Goal: Task Accomplishment & Management: Complete application form

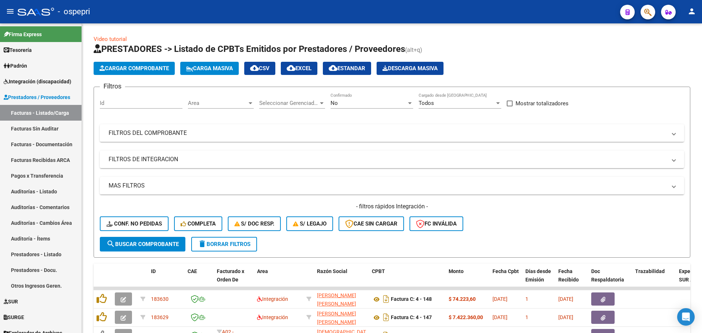
scroll to position [73, 0]
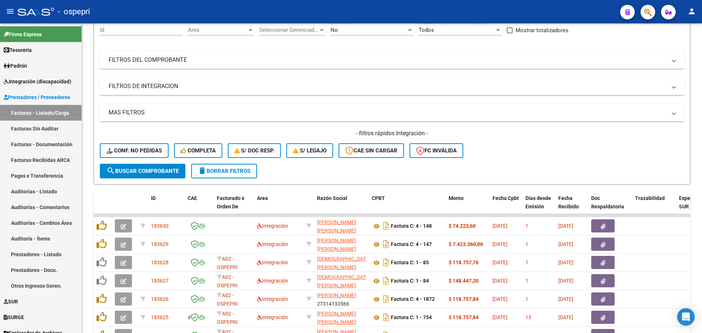
click at [525, 10] on div "- ospepri" at bounding box center [316, 12] width 597 height 16
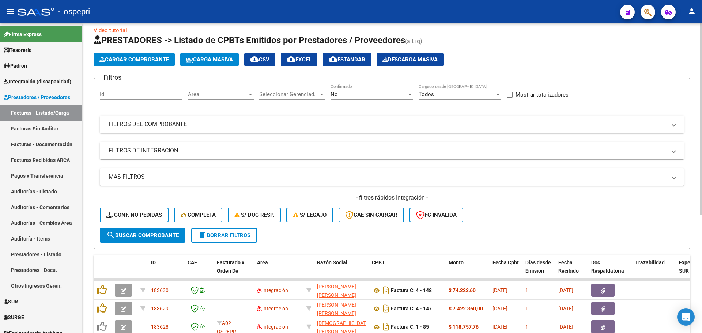
scroll to position [0, 0]
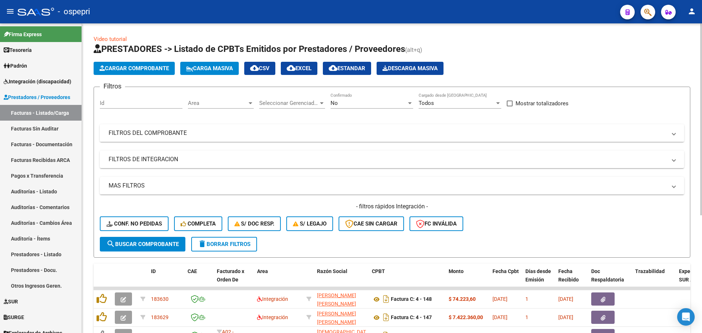
click at [674, 132] on span at bounding box center [673, 133] width 3 height 8
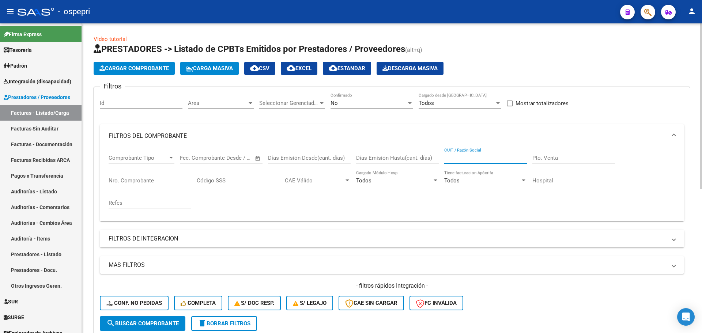
click at [490, 156] on input "CUIT / Razón Social" at bounding box center [485, 158] width 83 height 7
paste input "27377961779"
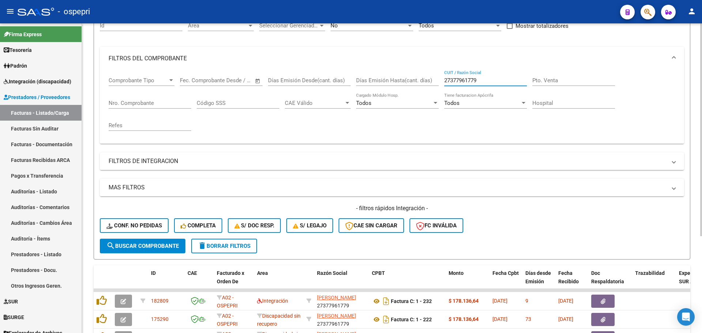
scroll to position [110, 0]
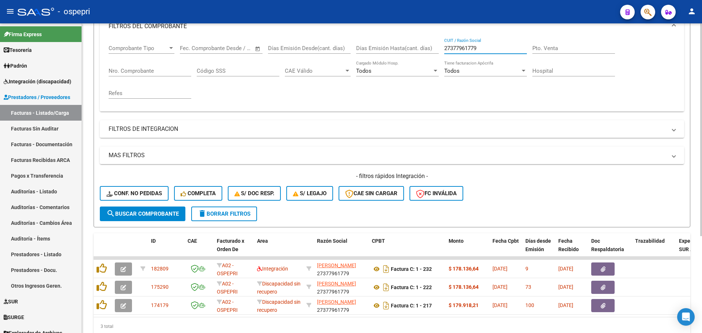
type input "27377961779"
drag, startPoint x: 373, startPoint y: 7, endPoint x: 373, endPoint y: 11, distance: 4.0
click at [373, 8] on div "- ospepri" at bounding box center [316, 12] width 597 height 16
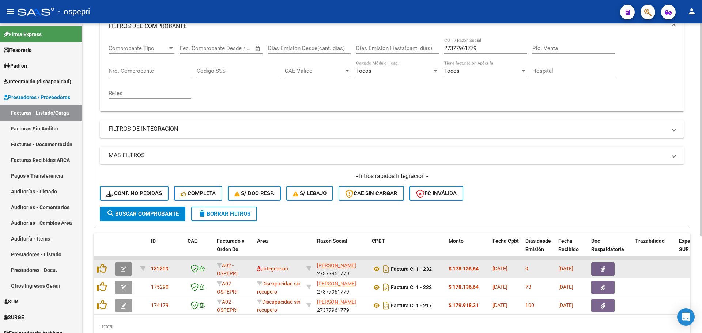
click at [120, 268] on button "button" at bounding box center [123, 268] width 17 height 13
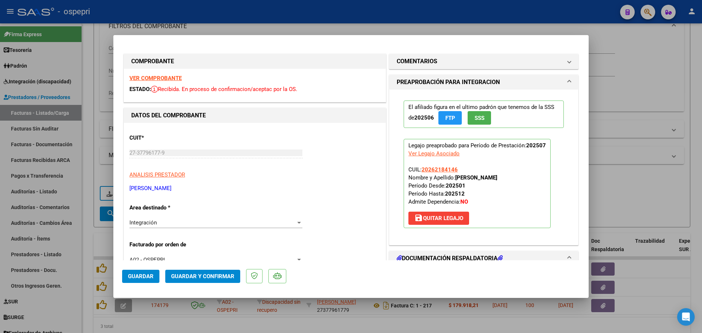
click at [164, 76] on strong "VER COMPROBANTE" at bounding box center [155, 78] width 52 height 7
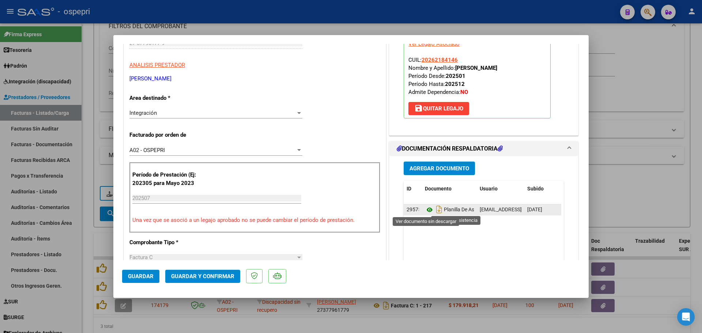
click at [425, 206] on icon at bounding box center [430, 209] width 10 height 9
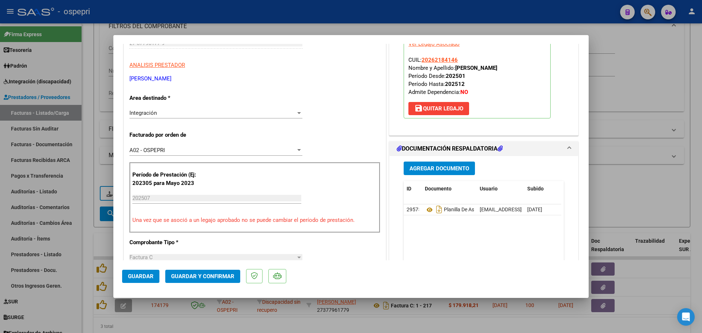
drag, startPoint x: 196, startPoint y: 77, endPoint x: 118, endPoint y: 76, distance: 77.5
click at [118, 76] on mat-dialog-content "COMPROBANTE VER COMPROBANTE ESTADO: Recibida. En proceso de confirmacion/acepta…" at bounding box center [350, 152] width 475 height 216
copy p "LANDAIDA [PERSON_NAME]"
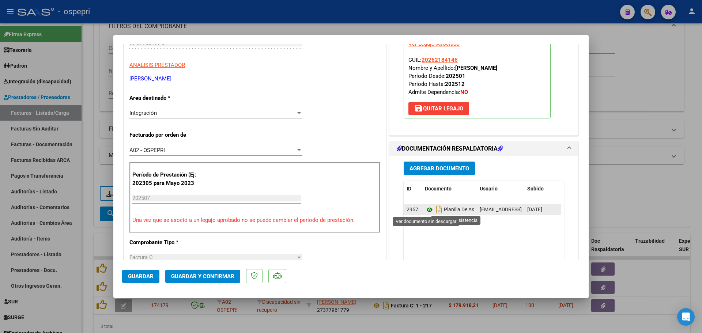
click at [425, 210] on icon at bounding box center [430, 209] width 10 height 9
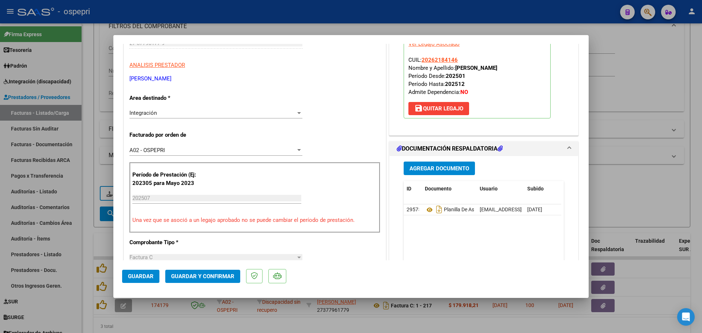
scroll to position [0, 0]
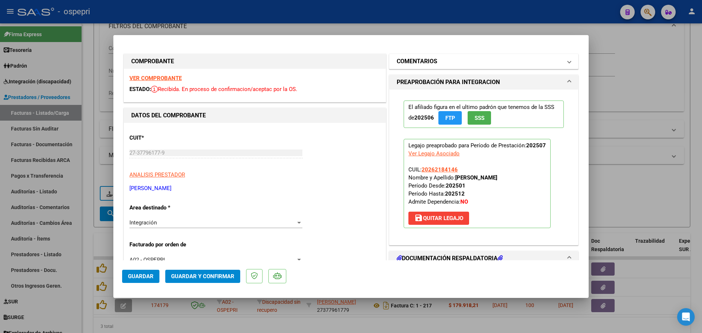
click at [568, 60] on span at bounding box center [569, 61] width 3 height 9
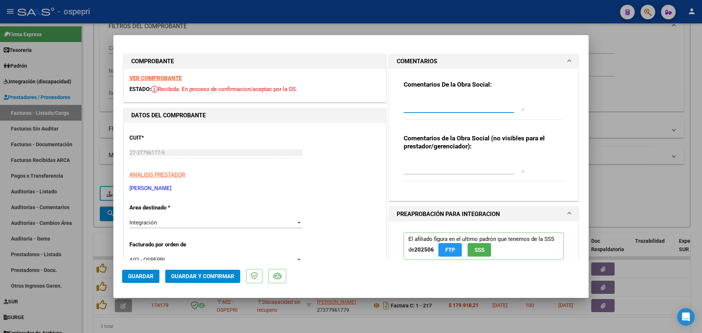
click at [449, 102] on textarea at bounding box center [464, 104] width 121 height 15
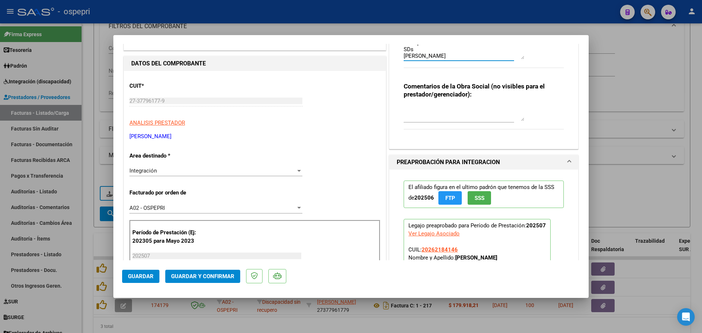
scroll to position [73, 0]
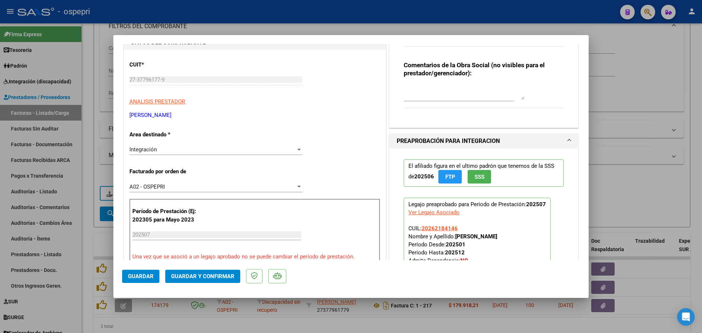
type textarea "Hola buen dìa: se observa de la auditoria realizada que la planilla de asistenc…"
click at [193, 275] on span "Guardar y Confirmar" at bounding box center [202, 276] width 63 height 7
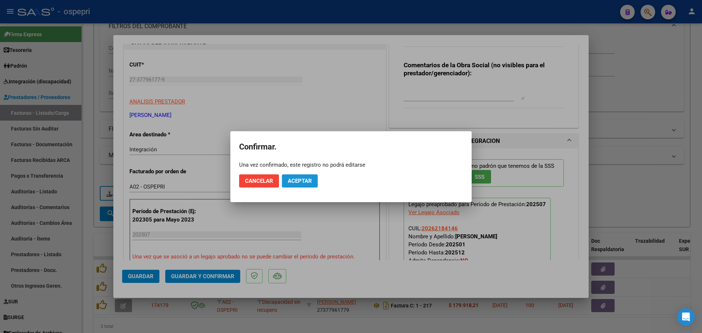
click at [302, 181] on span "Aceptar" at bounding box center [300, 181] width 24 height 7
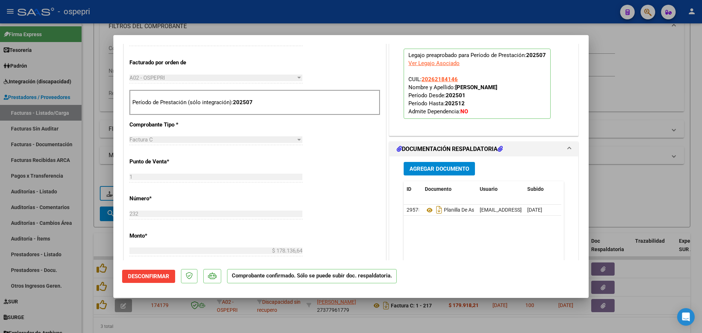
scroll to position [183, 0]
type input "$ 0,00"
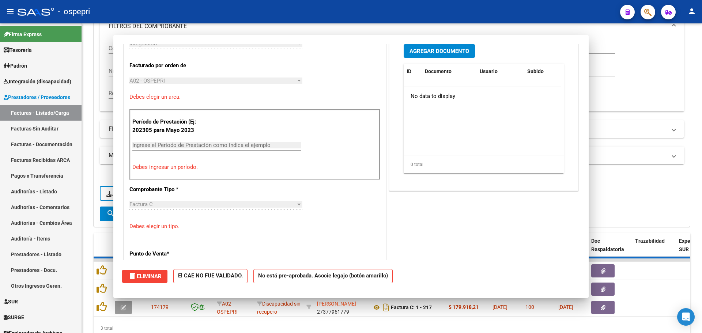
scroll to position [273, 0]
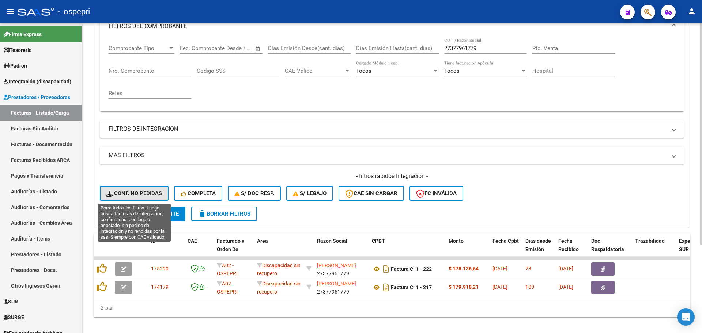
click at [149, 194] on span "Conf. no pedidas" at bounding box center [134, 193] width 56 height 7
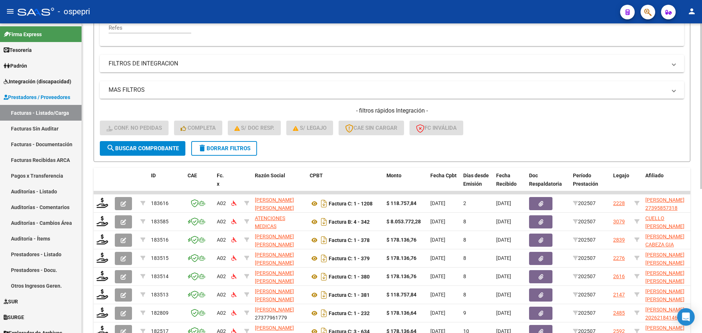
scroll to position [183, 0]
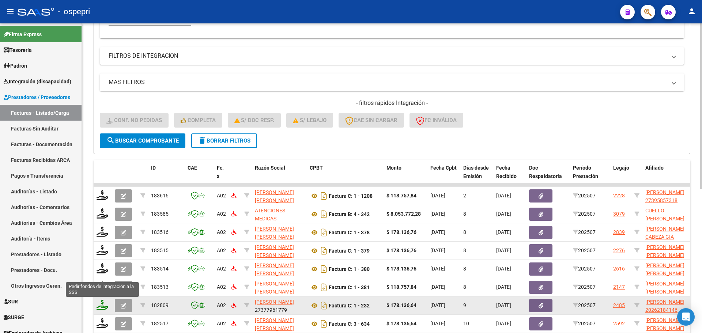
click at [101, 306] on icon at bounding box center [103, 305] width 12 height 10
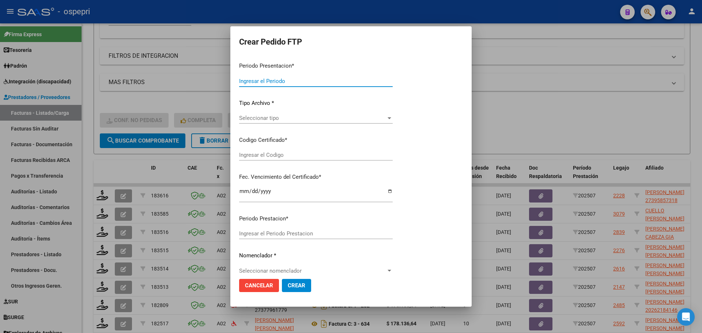
type input "202507"
type input "$ 178.136,64"
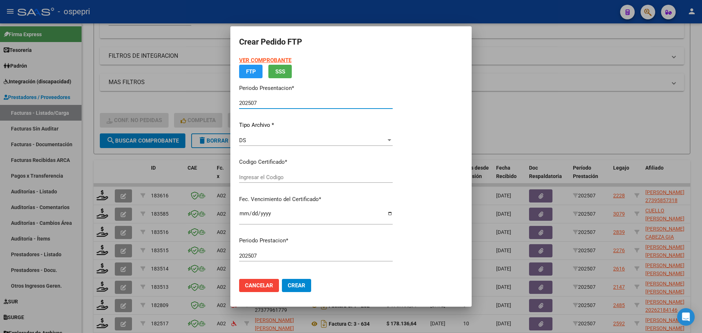
type input "2026218414-6"
type input "2032-12-01"
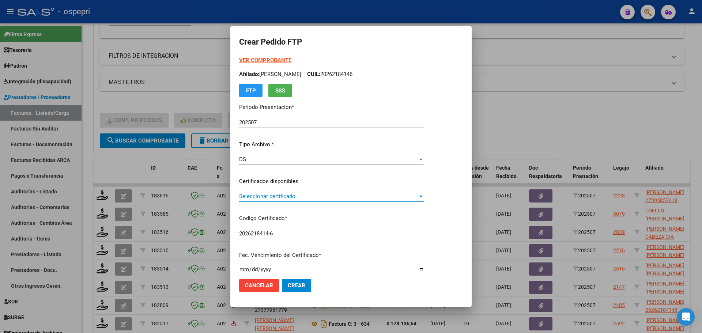
click at [288, 197] on span "Seleccionar certificado" at bounding box center [328, 196] width 178 height 7
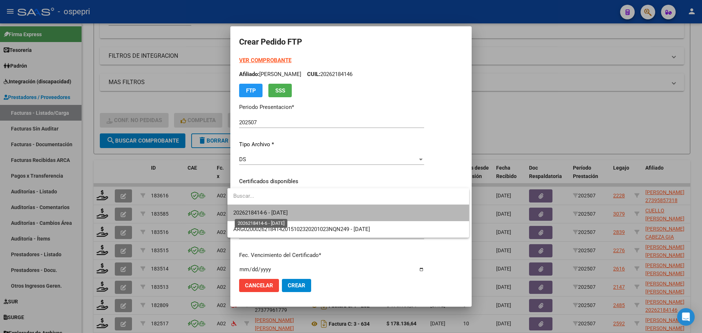
drag, startPoint x: 298, startPoint y: 211, endPoint x: 303, endPoint y: 223, distance: 13.6
click at [288, 211] on span "2026218414-6 - 2032-12-01" at bounding box center [260, 212] width 54 height 7
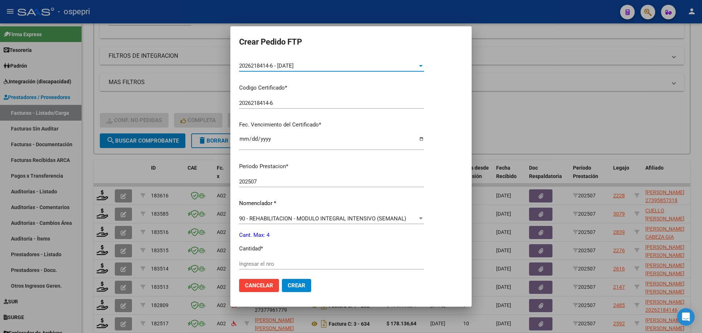
scroll to position [146, 0]
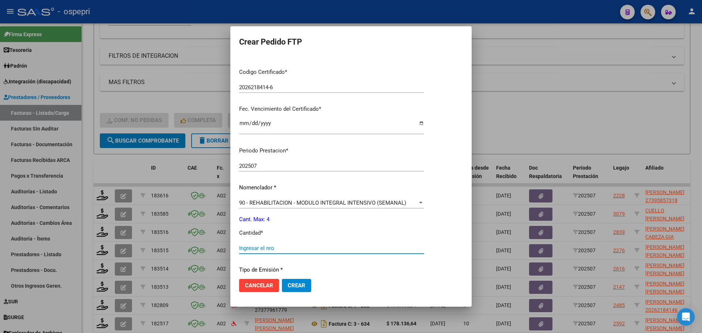
click at [261, 249] on input "Ingresar el nro" at bounding box center [331, 248] width 185 height 7
type input "4"
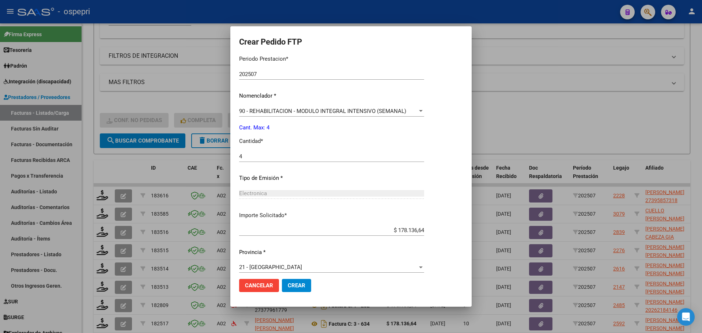
scroll to position [245, 0]
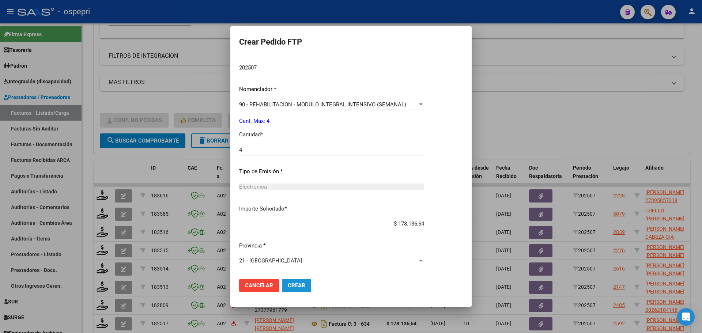
click at [288, 285] on span "Crear" at bounding box center [297, 285] width 18 height 7
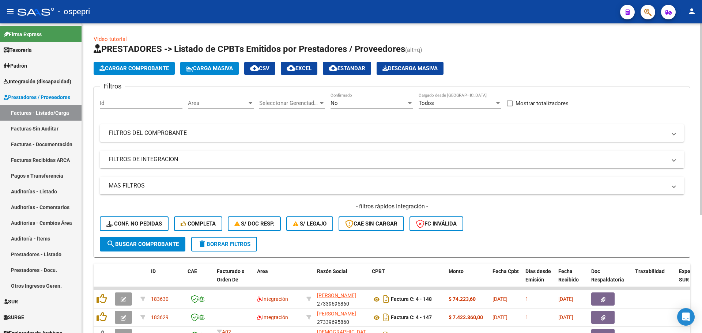
click at [678, 132] on mat-expansion-panel-header "FILTROS DEL COMPROBANTE" at bounding box center [392, 133] width 584 height 18
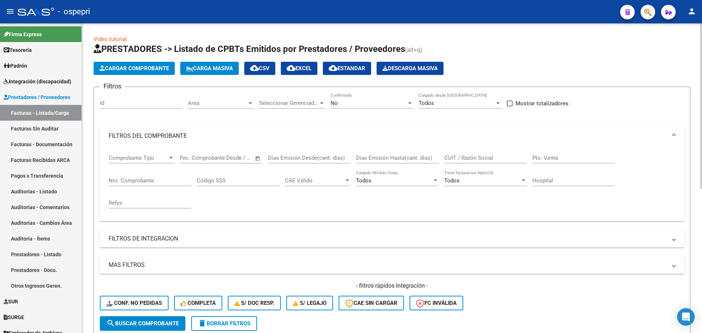
click at [481, 155] on input "CUIT / Razón Social" at bounding box center [485, 158] width 83 height 7
paste input "LANDAIDA [PERSON_NAME]"
type input "LANDAIDA [PERSON_NAME]"
click at [151, 324] on span "search Buscar Comprobante" at bounding box center [142, 323] width 72 height 7
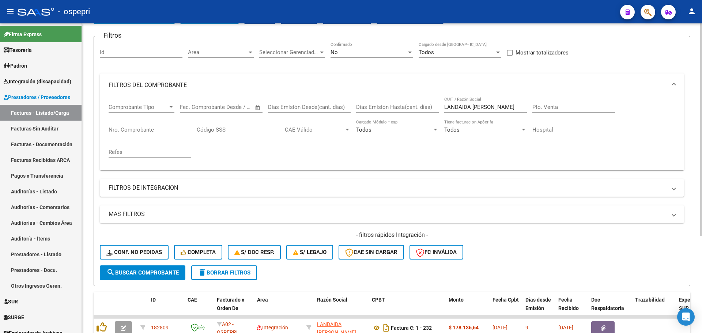
scroll to position [31, 0]
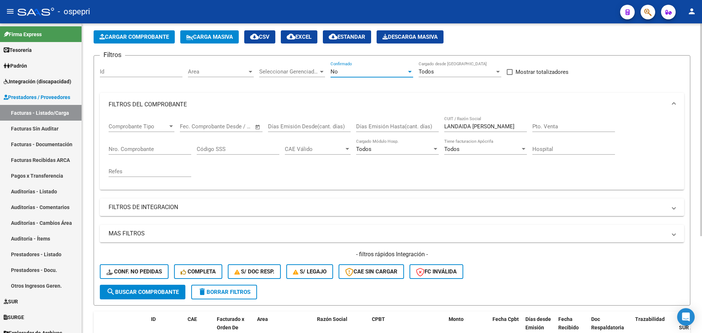
click at [409, 70] on div at bounding box center [410, 72] width 7 height 6
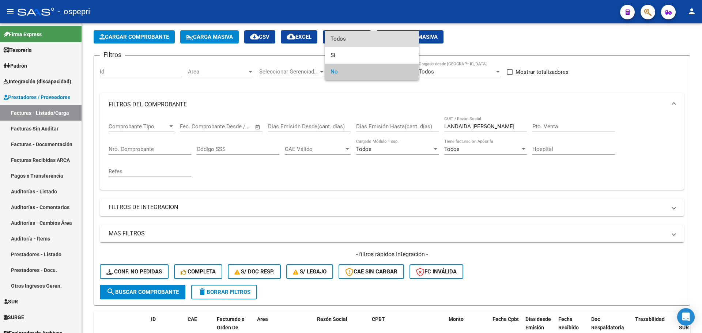
click at [356, 37] on span "Todos" at bounding box center [371, 39] width 83 height 16
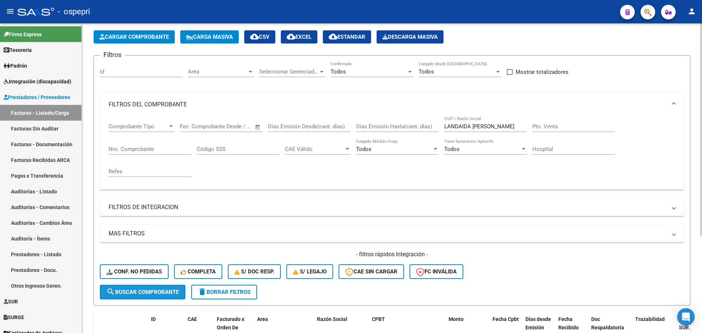
click at [150, 288] on button "search Buscar Comprobante" at bounding box center [143, 292] width 86 height 15
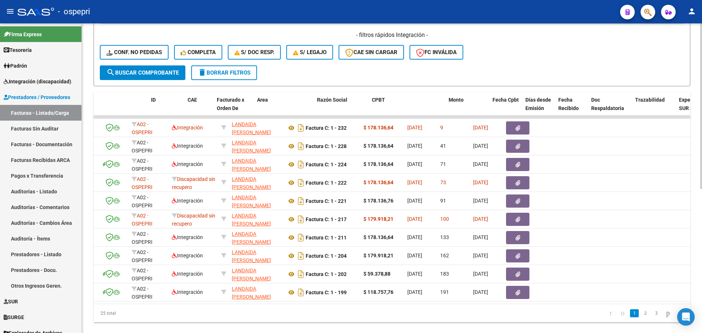
scroll to position [0, 0]
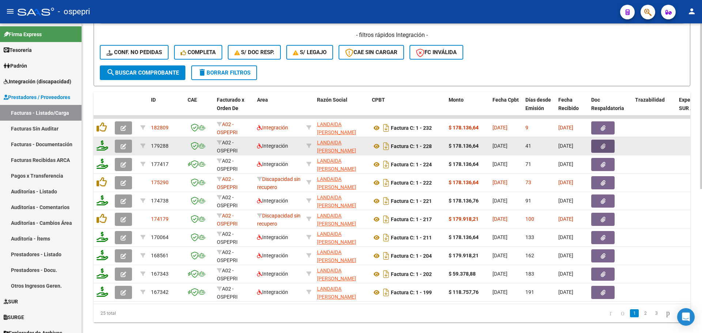
click at [598, 148] on button "button" at bounding box center [602, 146] width 23 height 13
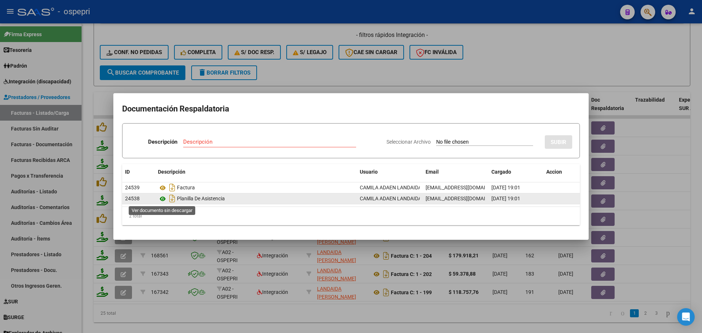
click at [160, 198] on icon at bounding box center [163, 198] width 10 height 9
